Goal: Check status: Check status

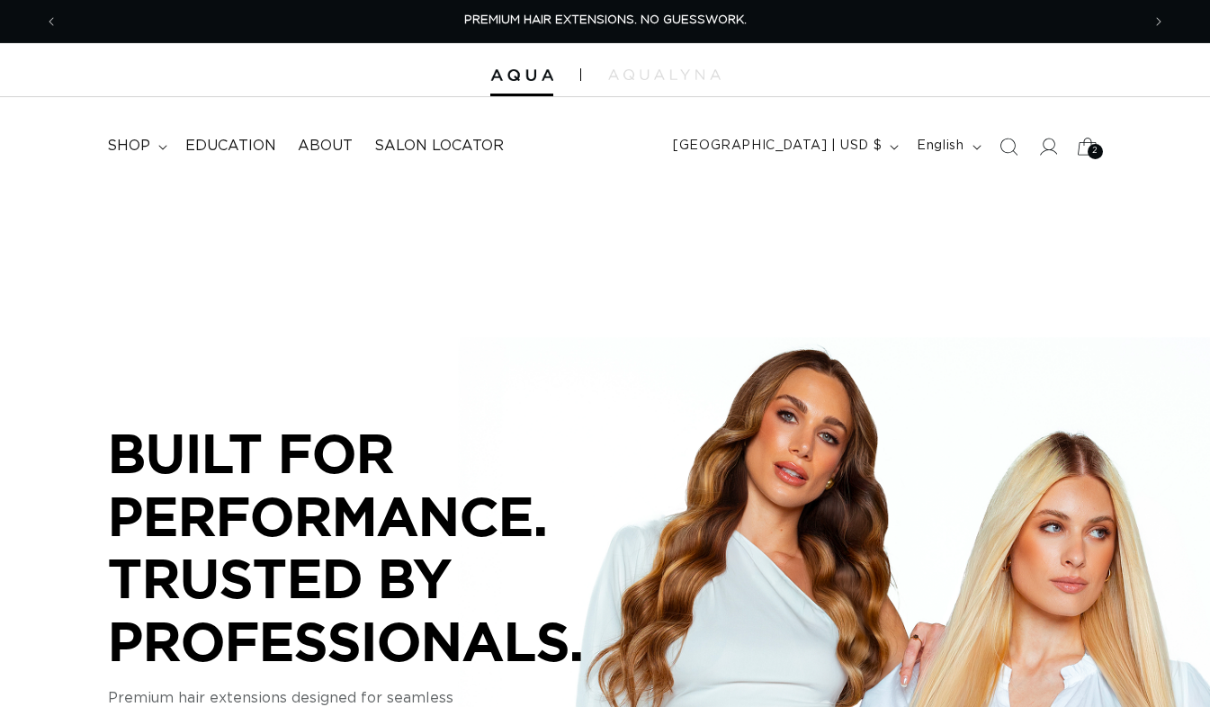
drag, startPoint x: 0, startPoint y: 0, endPoint x: 1084, endPoint y: 148, distance: 1094.2
click at [1084, 148] on icon at bounding box center [1087, 146] width 42 height 42
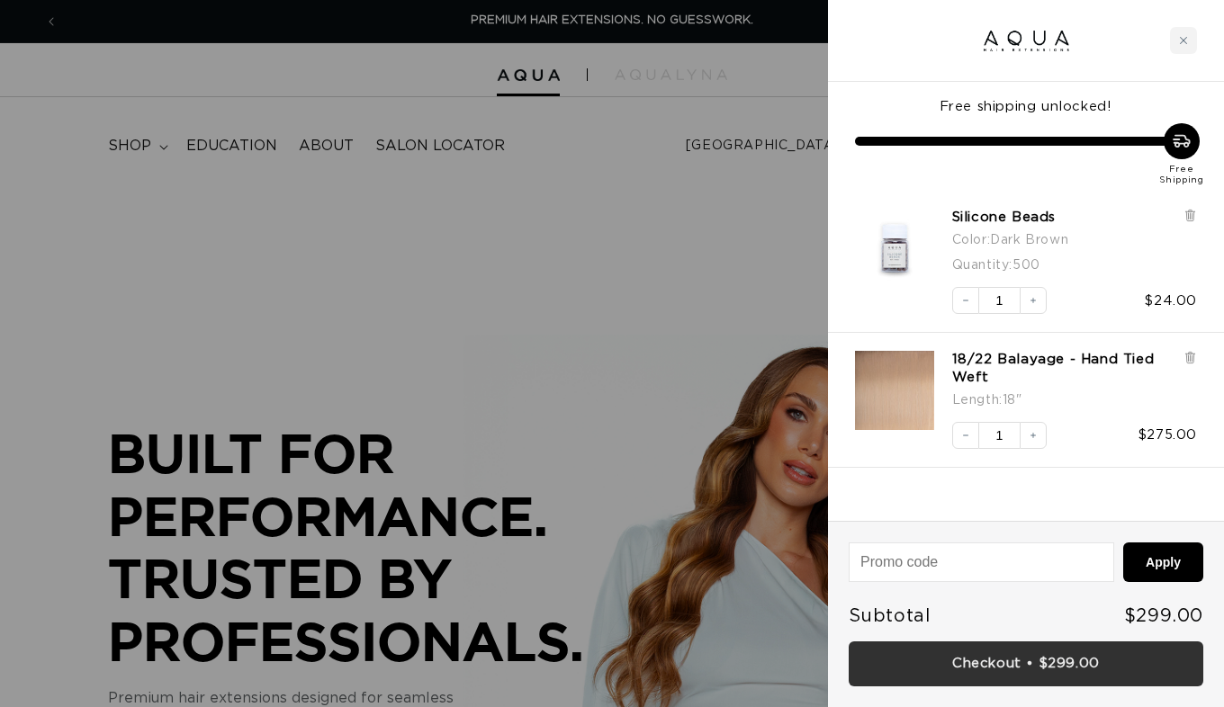
click at [1000, 667] on link "Checkout • $299.00" at bounding box center [1025, 664] width 354 height 46
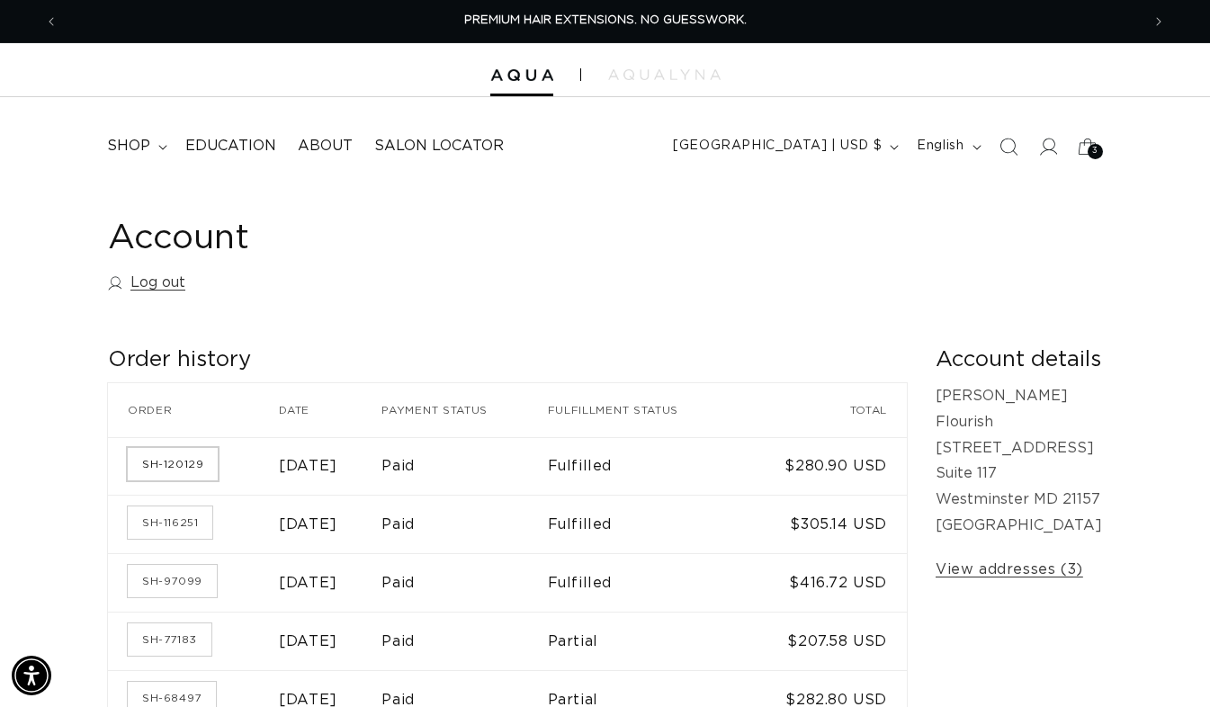
click at [160, 470] on link "SH-120129" at bounding box center [173, 464] width 90 height 32
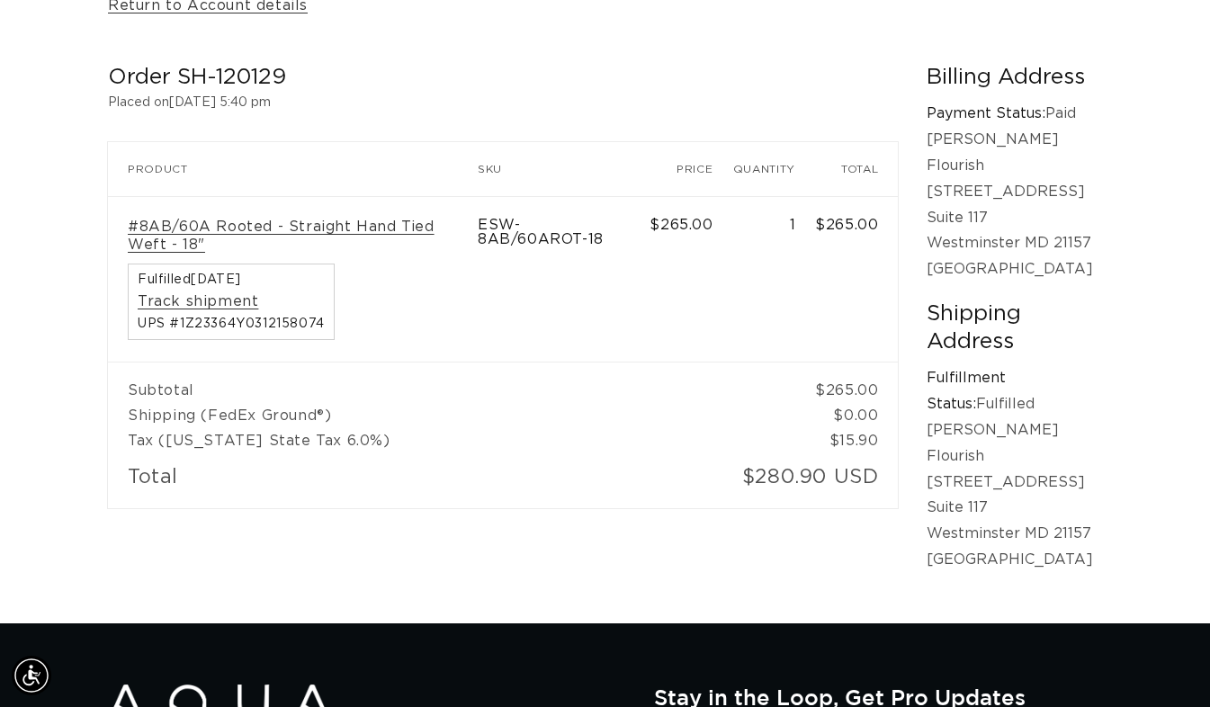
scroll to position [0, 1082]
click at [242, 319] on span "UPS #1Z23364Y0312158074" at bounding box center [231, 324] width 187 height 13
click at [321, 238] on link "#8AB/60A Rooted - Straight Hand Tied Weft - 18"" at bounding box center [293, 237] width 330 height 38
click at [785, 477] on td "$280.90 USD" at bounding box center [816, 480] width 166 height 55
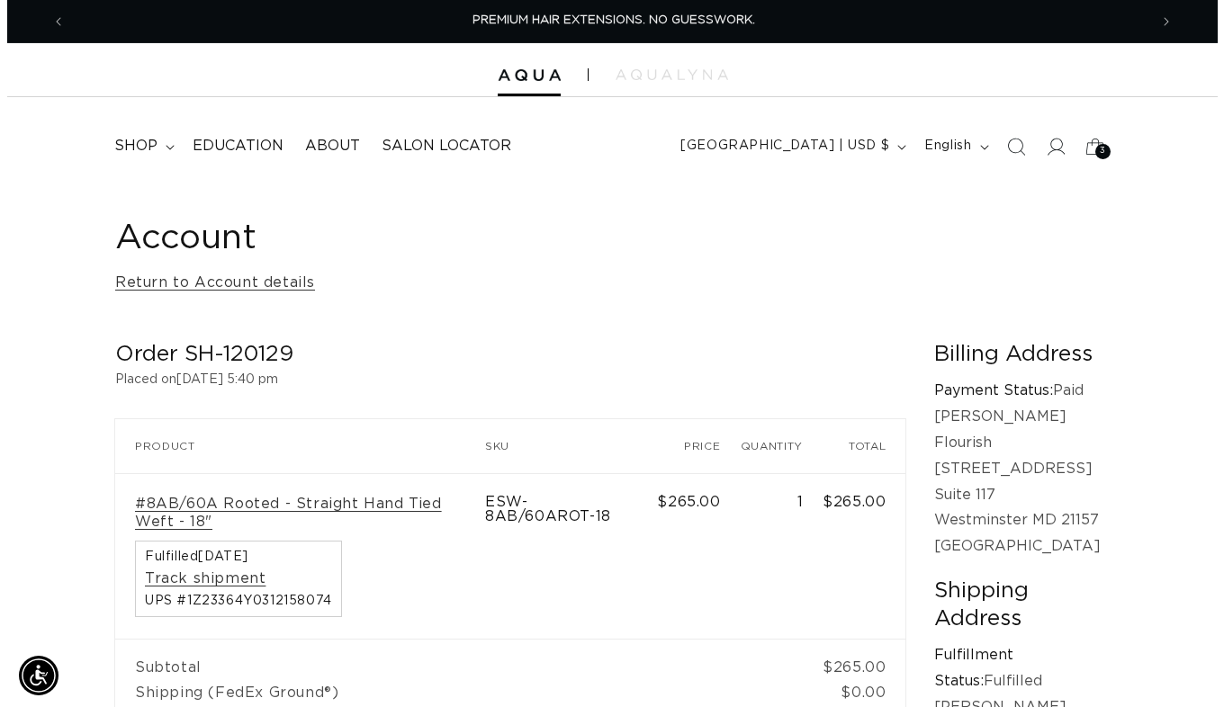
scroll to position [0, 1082]
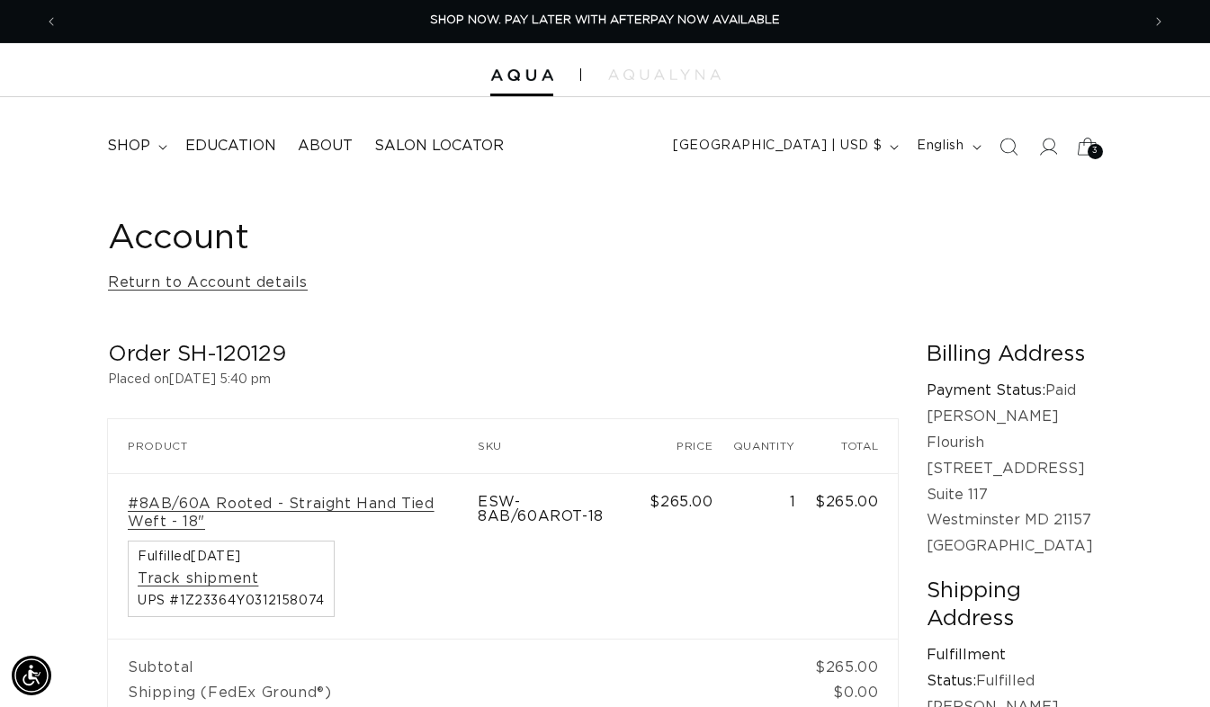
click at [1088, 140] on icon at bounding box center [1087, 146] width 42 height 42
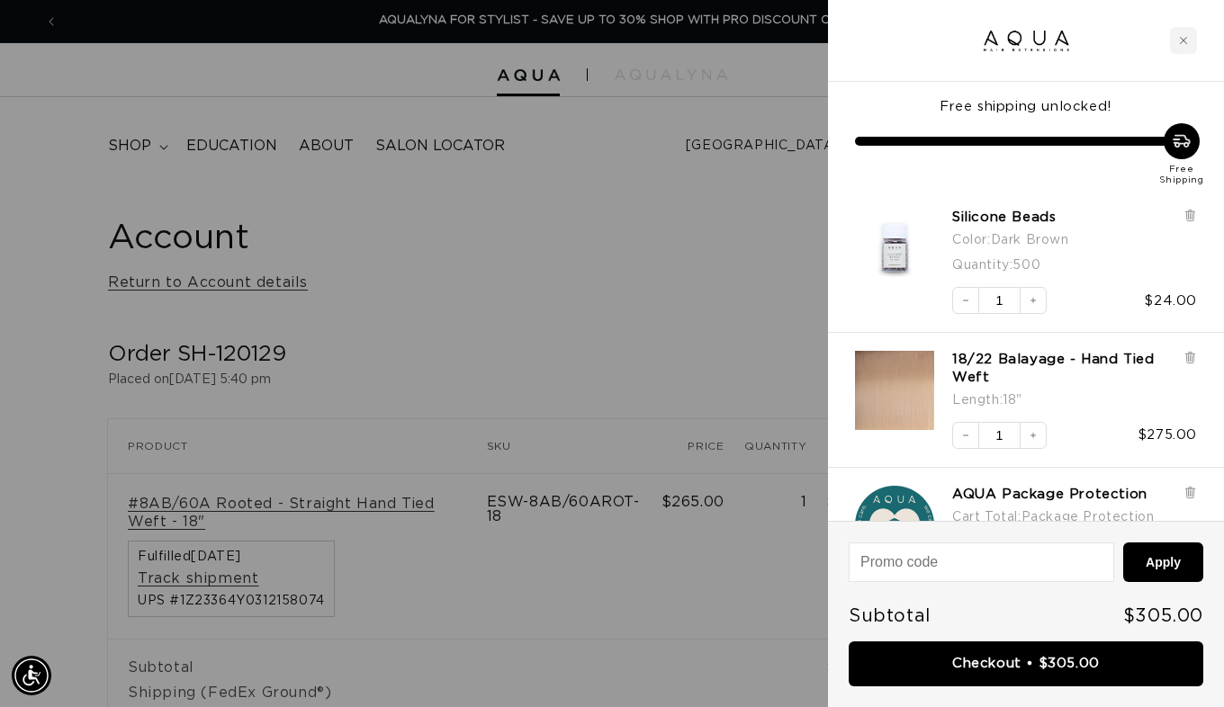
click at [626, 238] on div at bounding box center [612, 353] width 1224 height 707
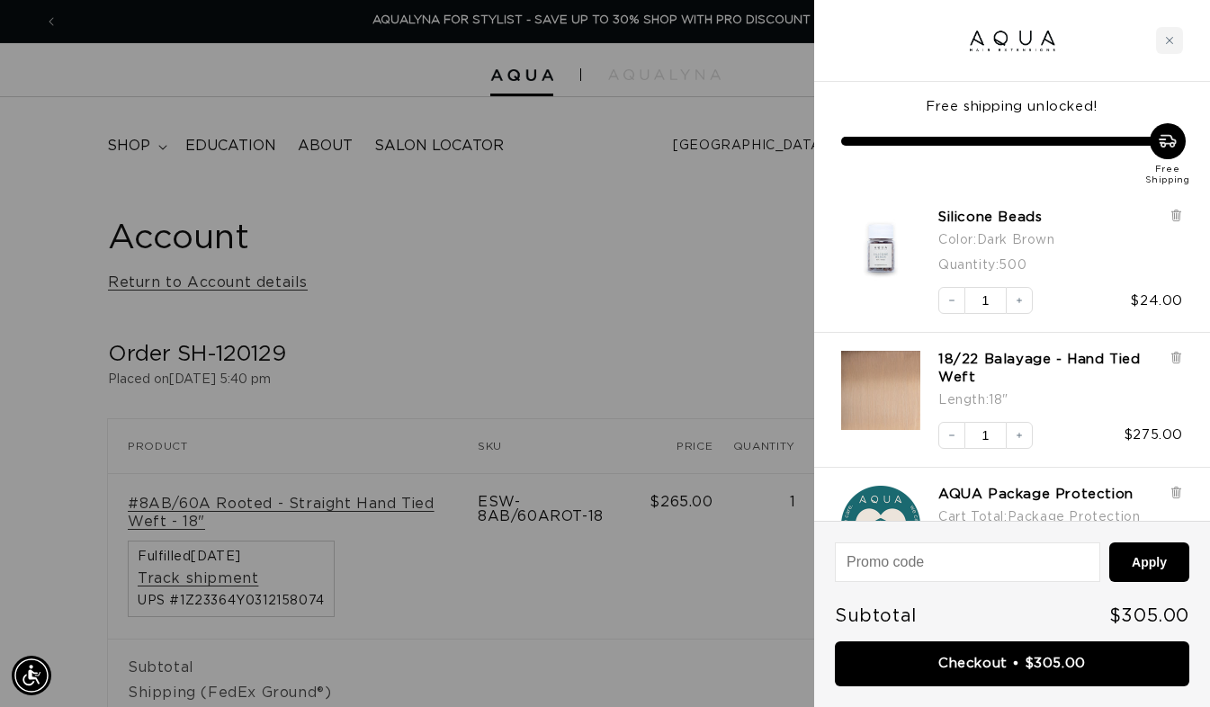
scroll to position [0, 2165]
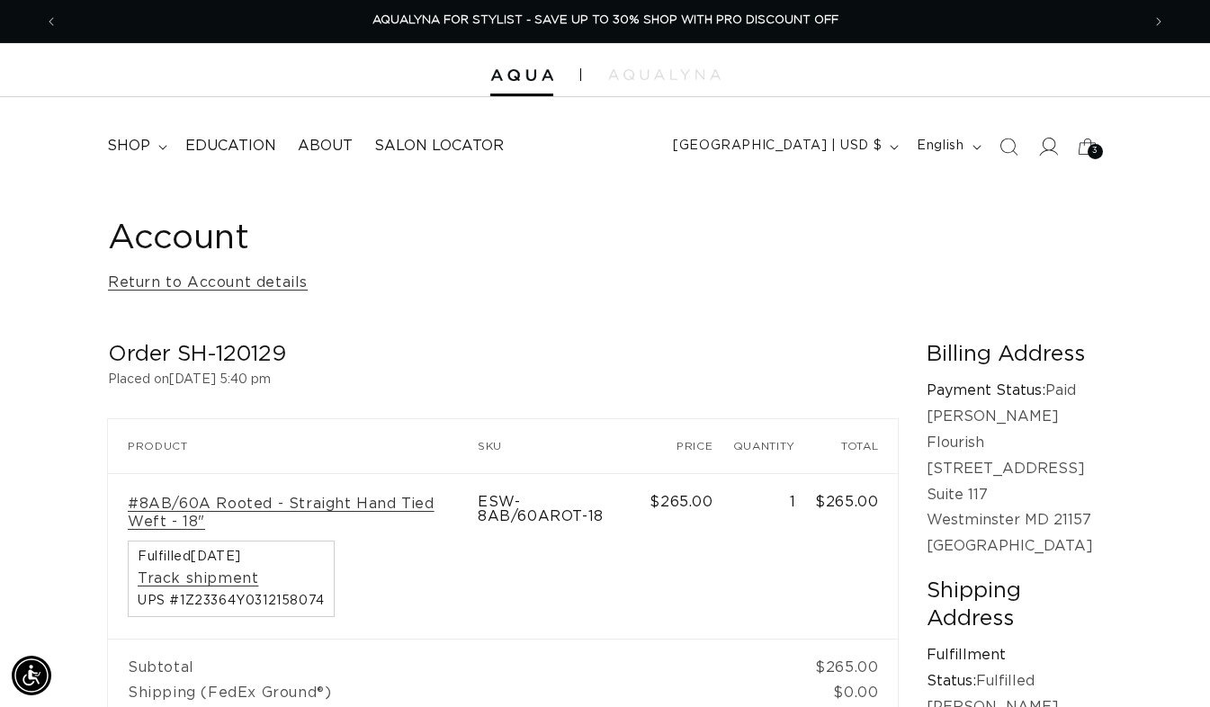
click at [1044, 144] on icon at bounding box center [1047, 146] width 19 height 19
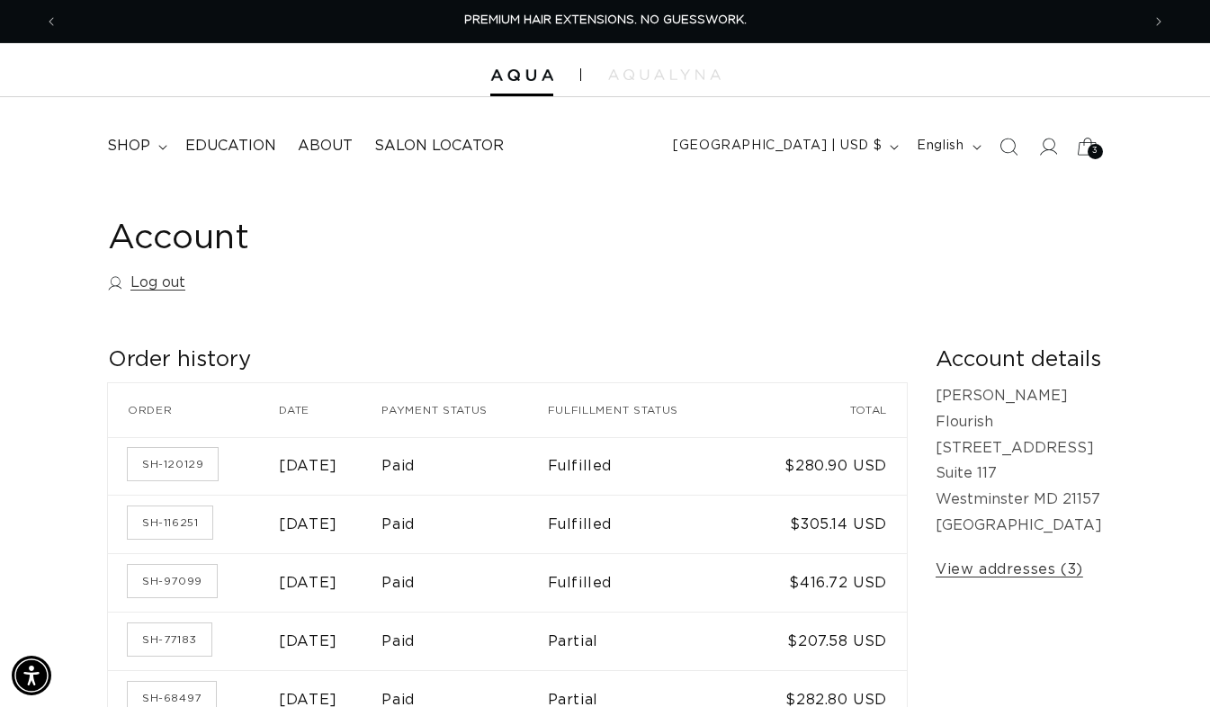
click at [1089, 150] on div "3 3" at bounding box center [1095, 151] width 15 height 15
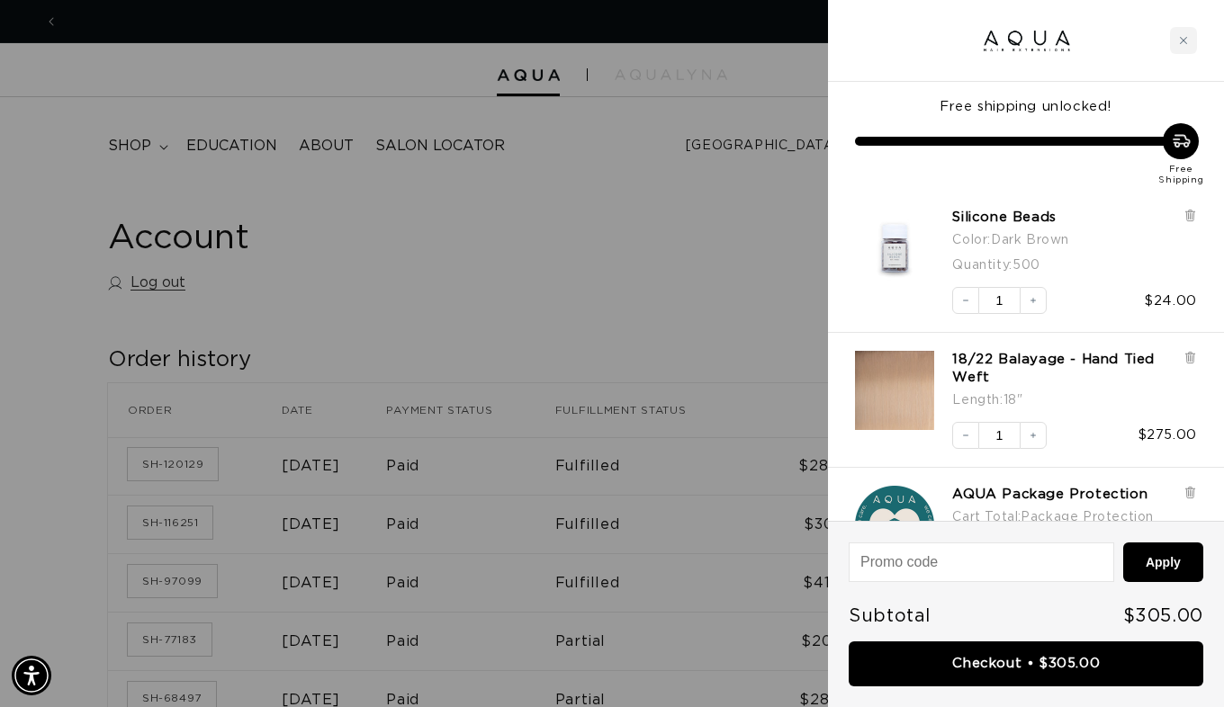
scroll to position [0, 1096]
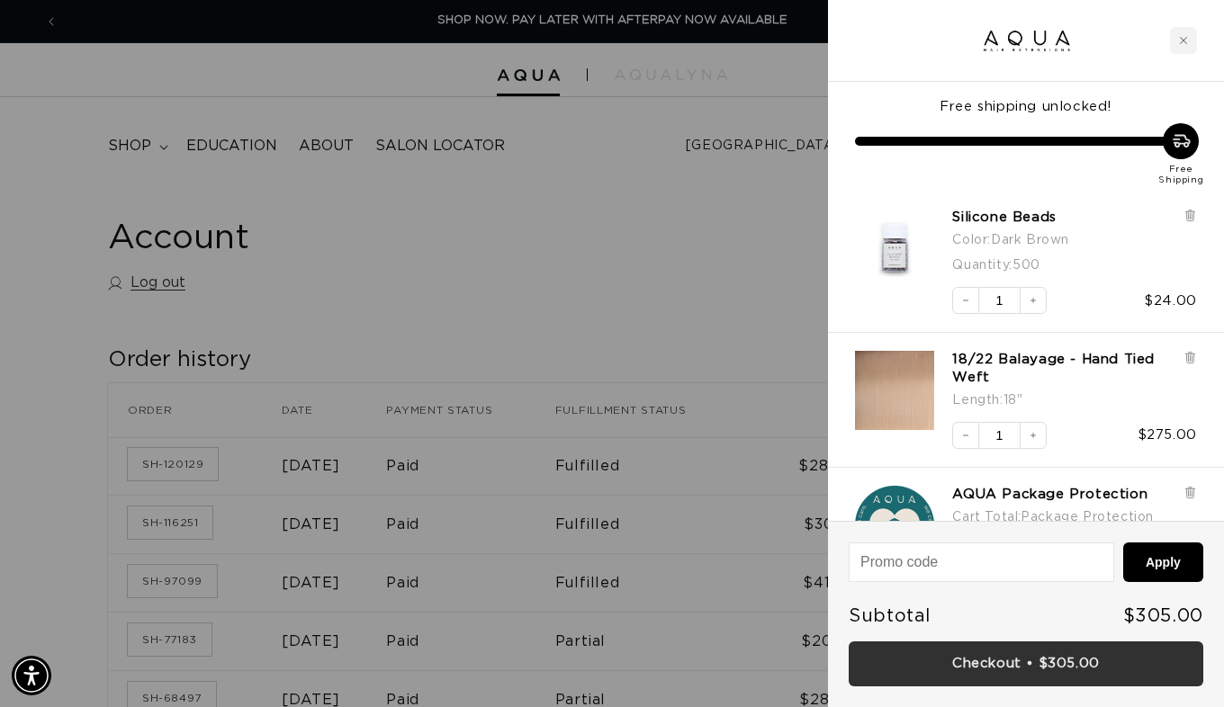
click at [1080, 668] on link "Checkout • $305.00" at bounding box center [1025, 664] width 354 height 46
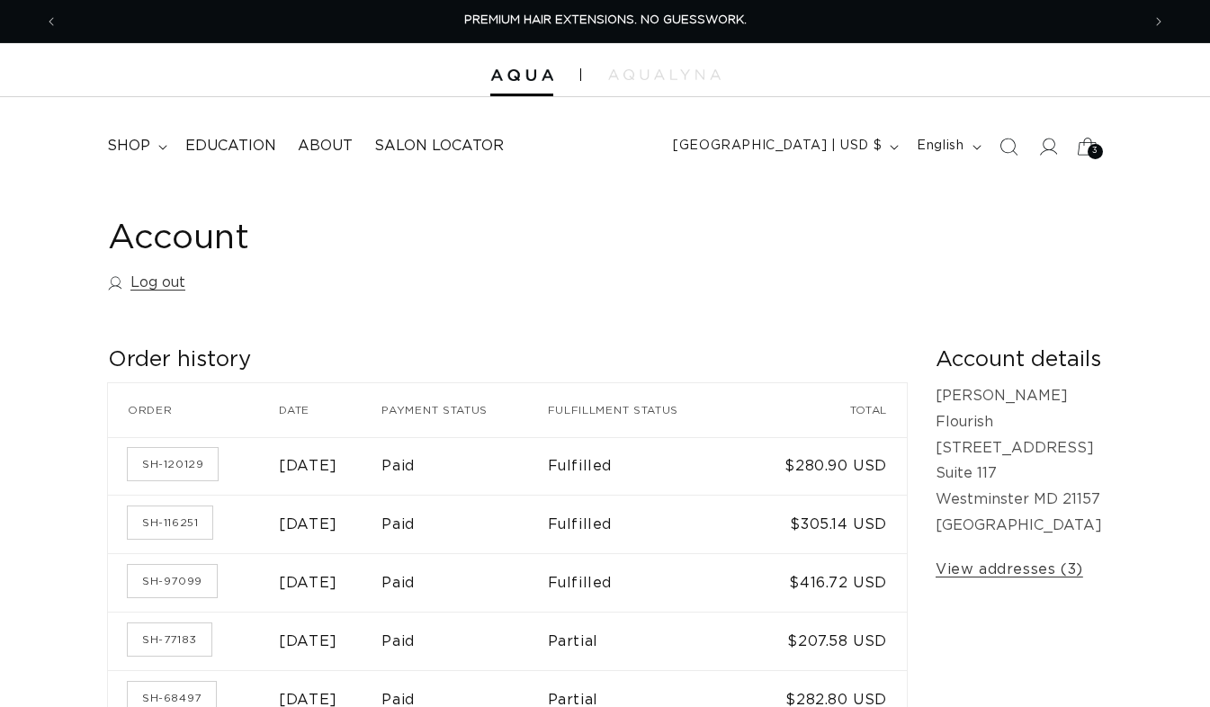
click at [1072, 164] on icon at bounding box center [1087, 146] width 42 height 42
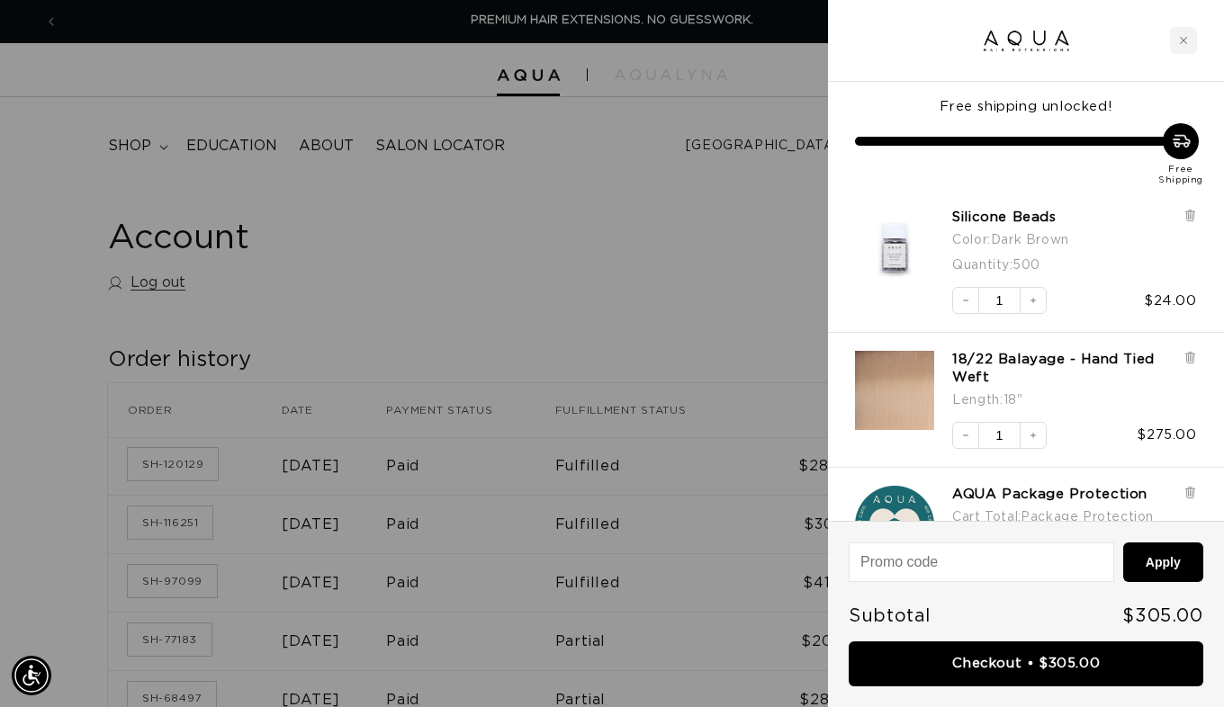
scroll to position [81, 0]
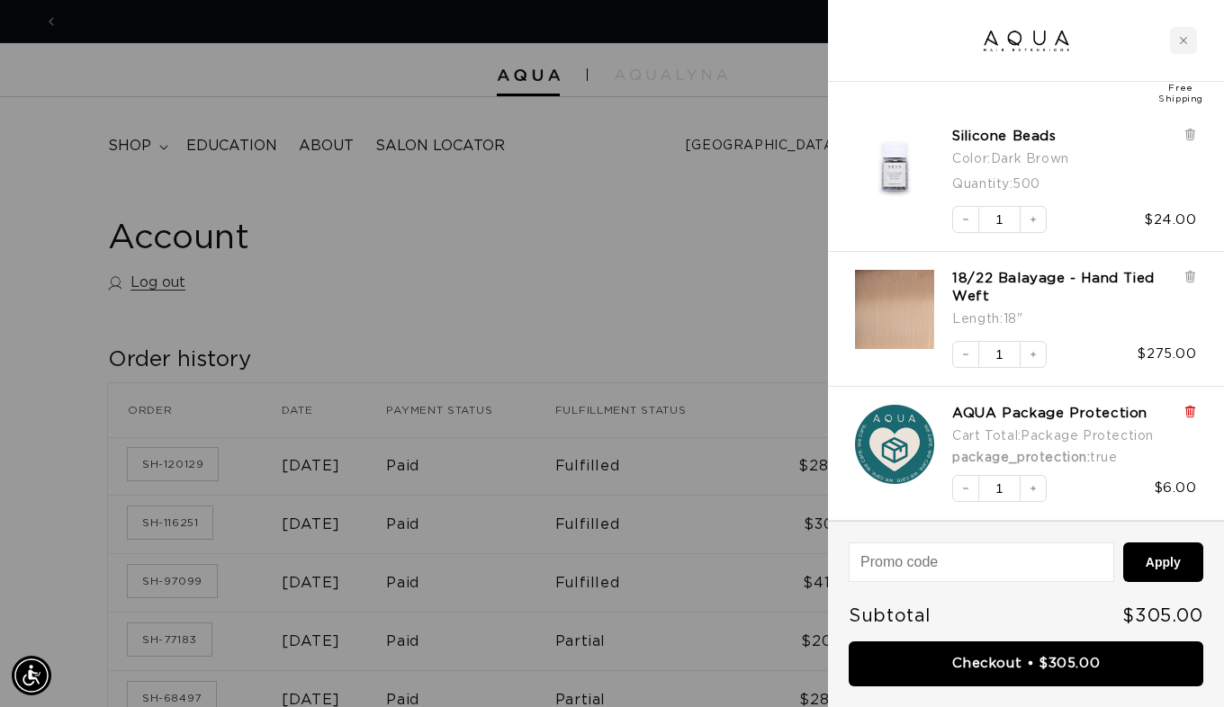
click at [1186, 409] on icon at bounding box center [1189, 412] width 7 height 9
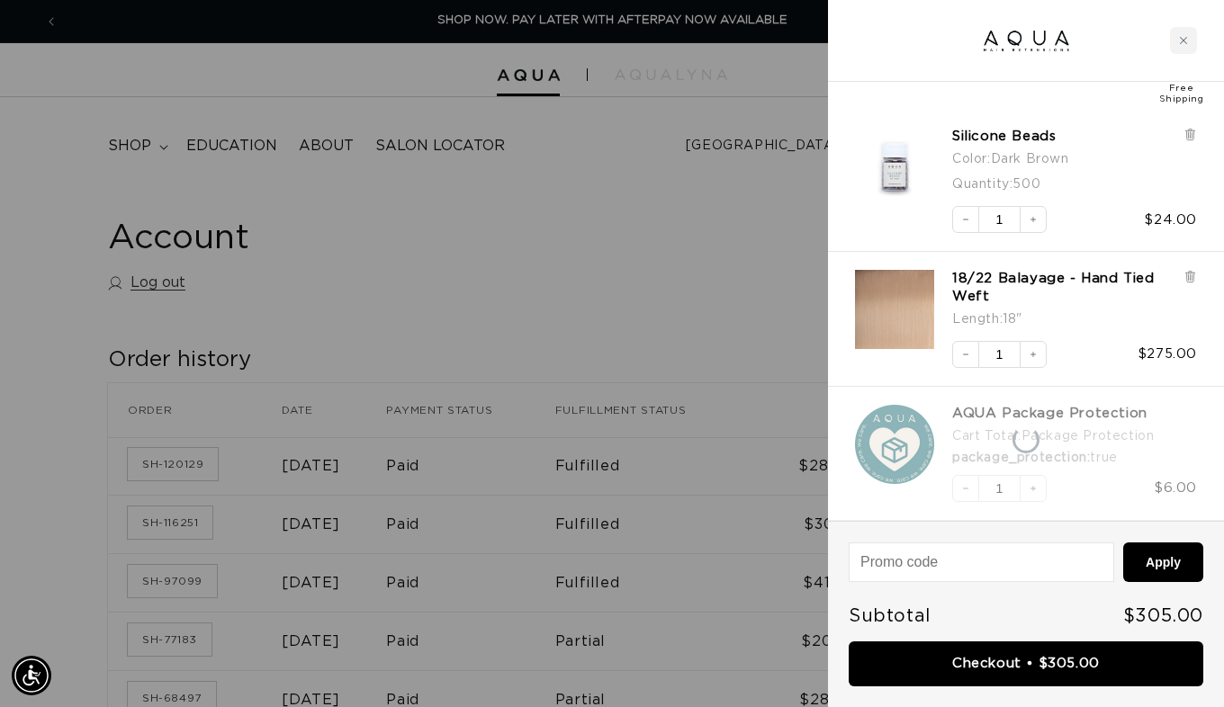
scroll to position [0, 0]
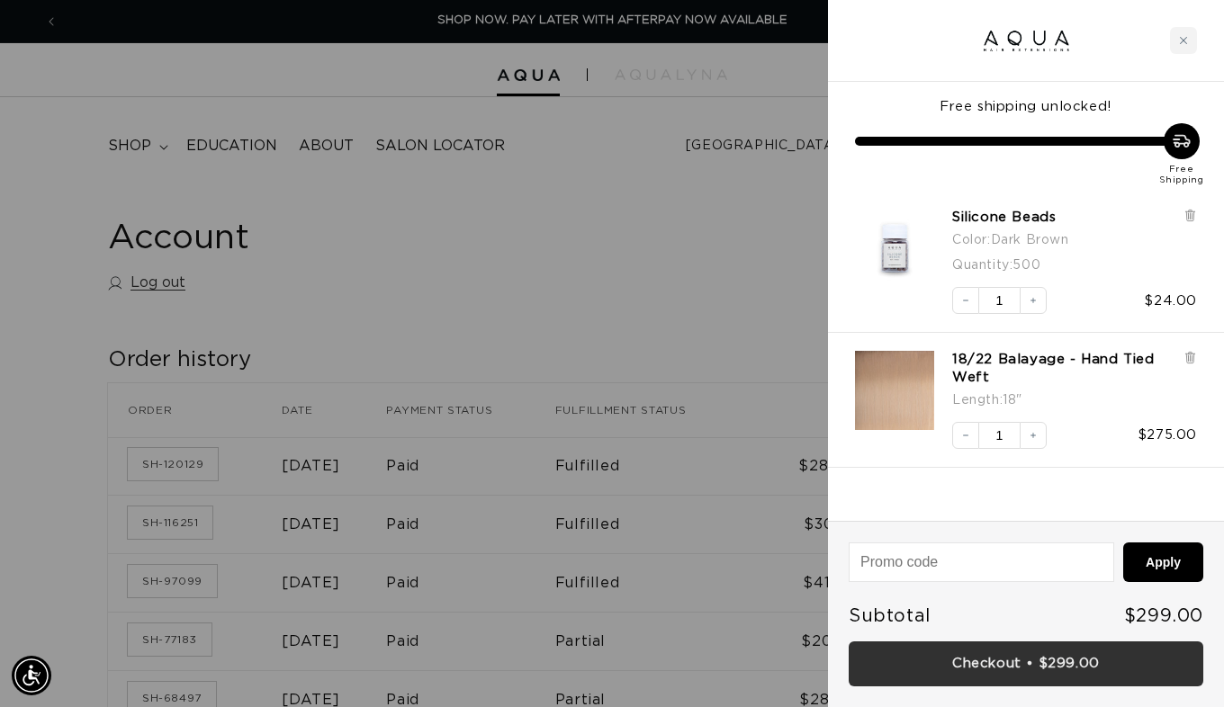
click at [1021, 650] on link "Checkout • $299.00" at bounding box center [1025, 664] width 354 height 46
